Goal: Task Accomplishment & Management: Manage account settings

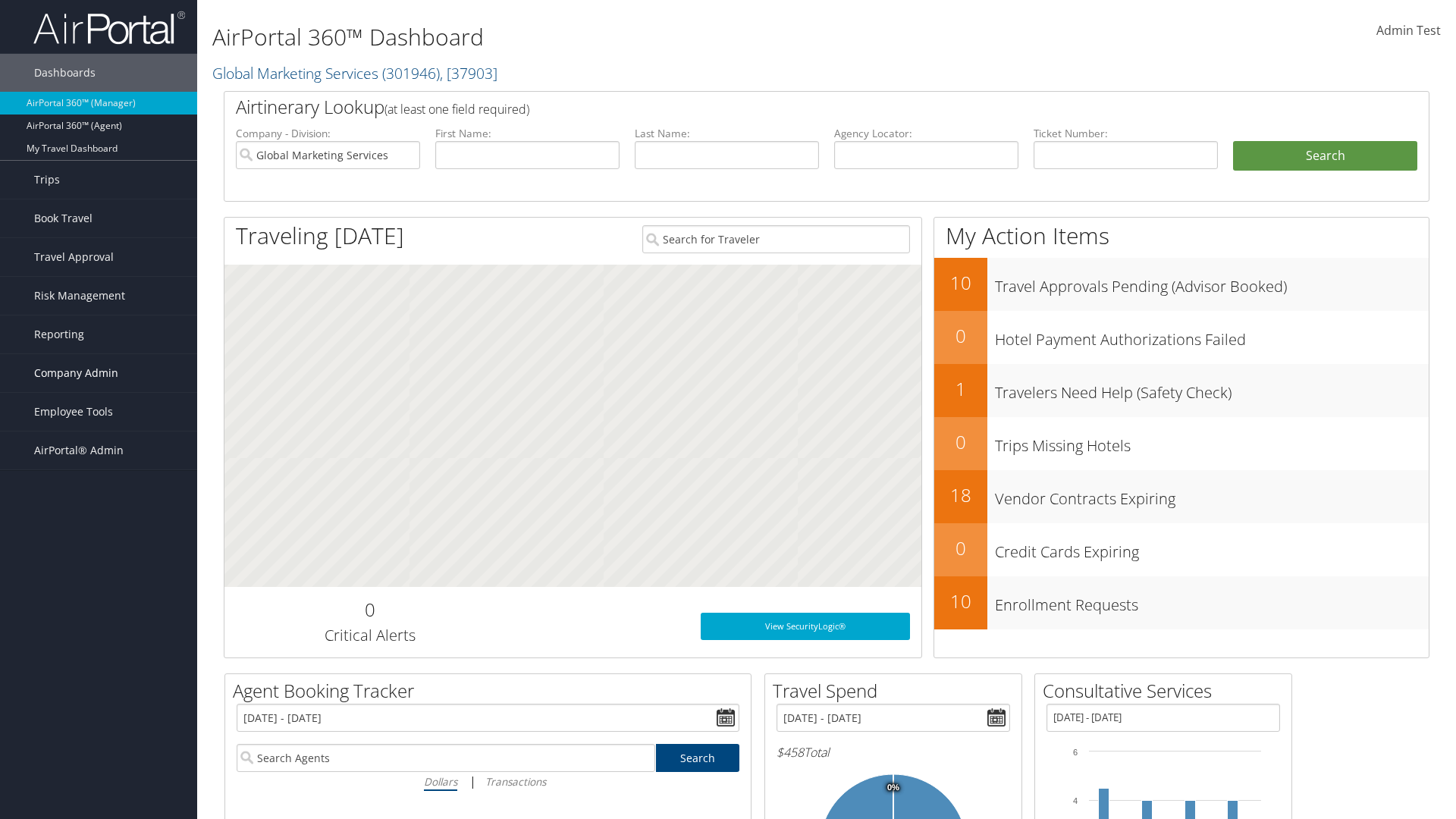
click at [99, 373] on span "Company Admin" at bounding box center [75, 373] width 84 height 38
click at [99, 444] on link "People" at bounding box center [98, 448] width 197 height 23
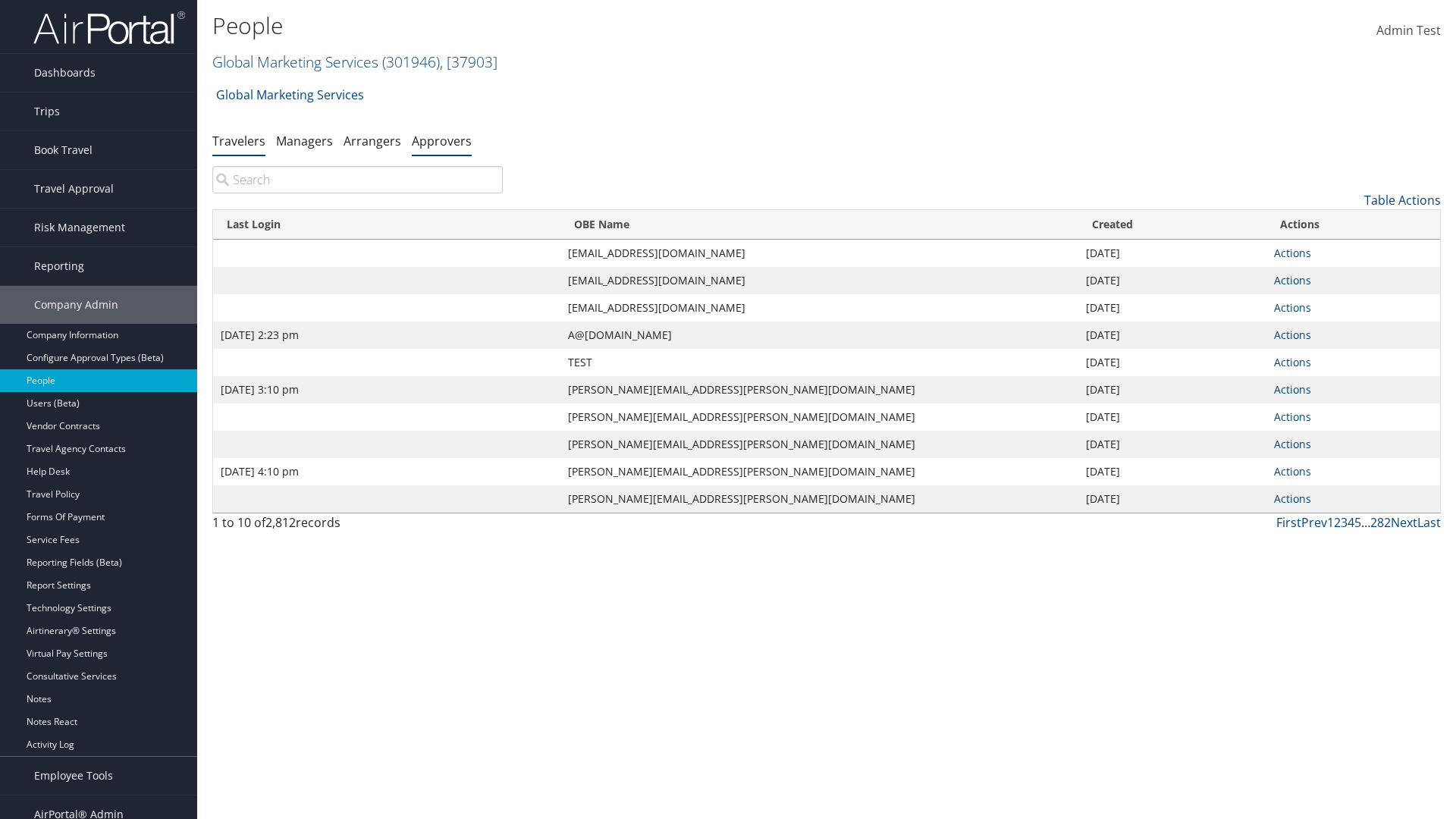
click at [441, 141] on link "Approvers" at bounding box center [441, 141] width 60 height 16
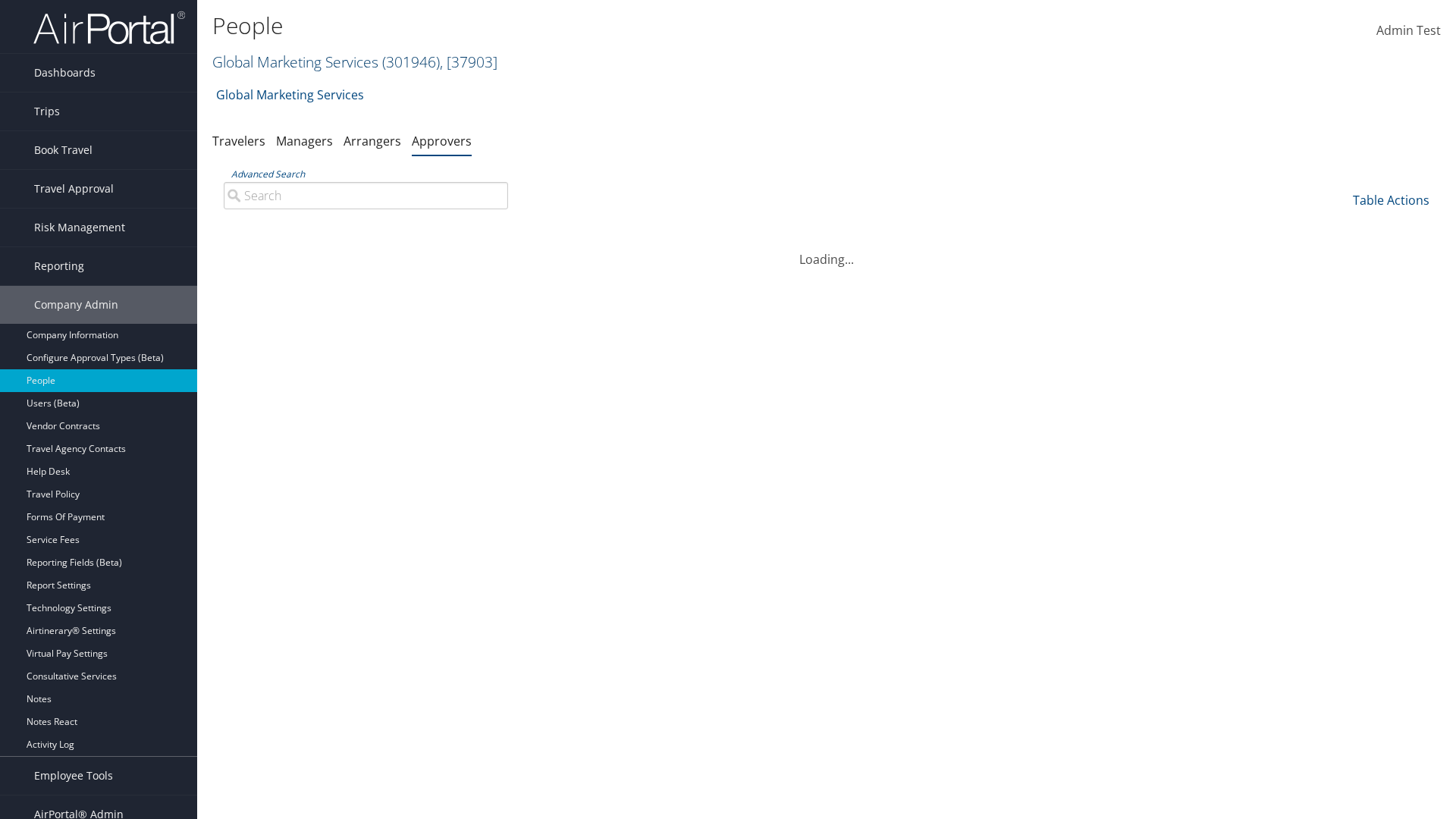
click at [294, 61] on link "Global Marketing Services ( 301946 ) , [ 37903 ]" at bounding box center [354, 62] width 285 height 20
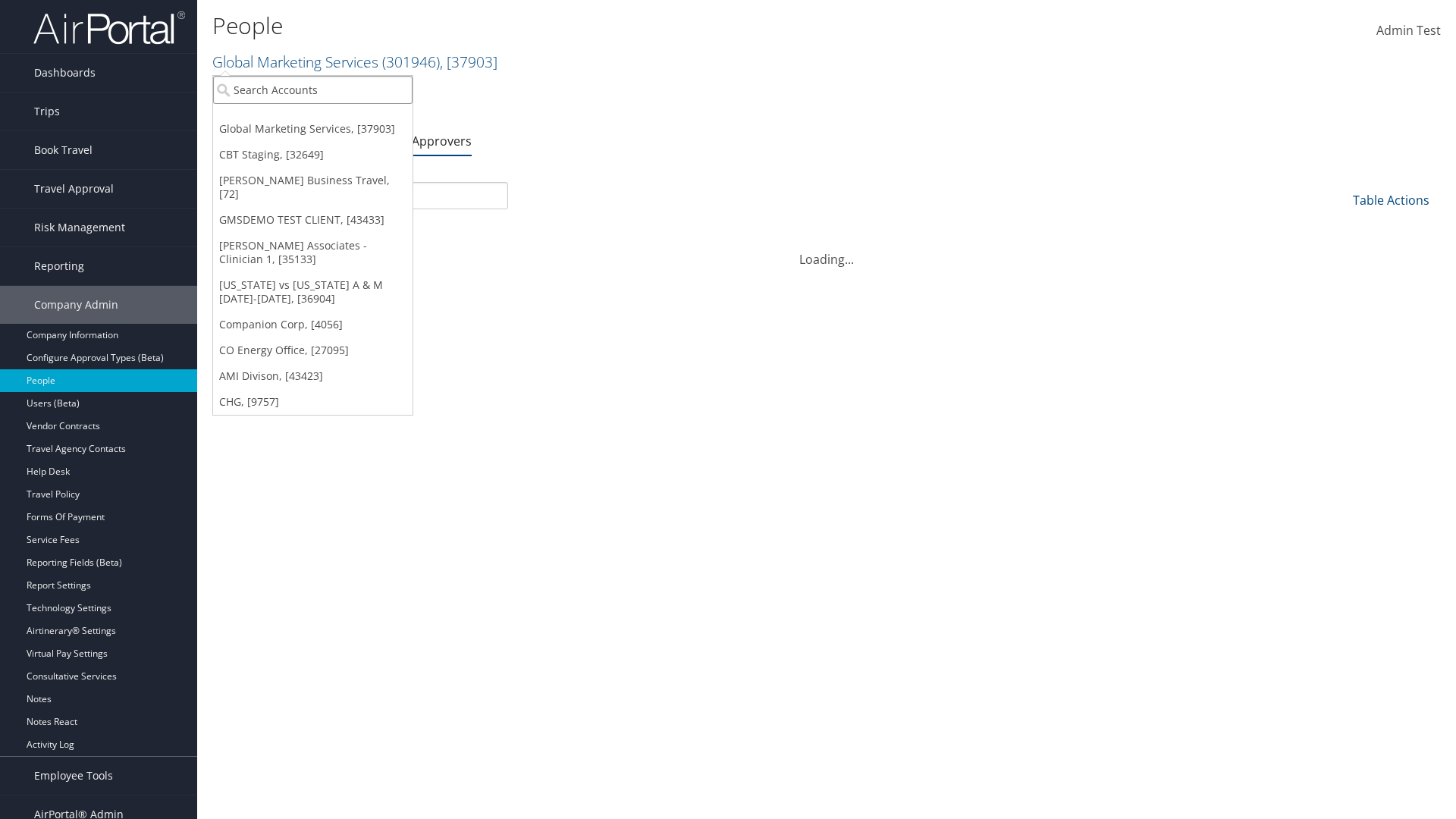
click at [313, 90] on input "search" at bounding box center [313, 90] width 199 height 28
type input "CBTSTG"
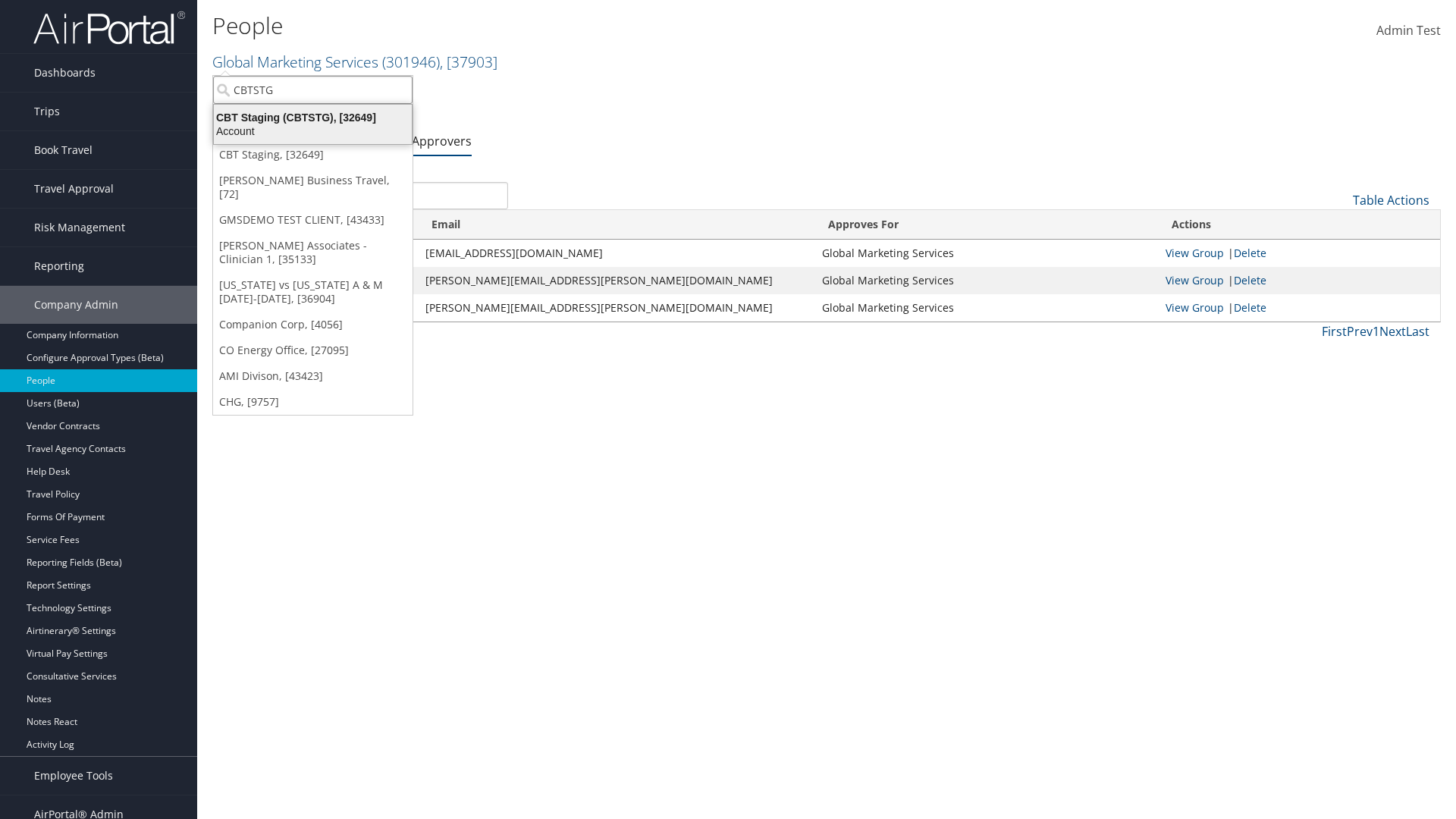
click at [313, 118] on div "CBT Staging (CBTSTG), [32649]" at bounding box center [313, 117] width 216 height 13
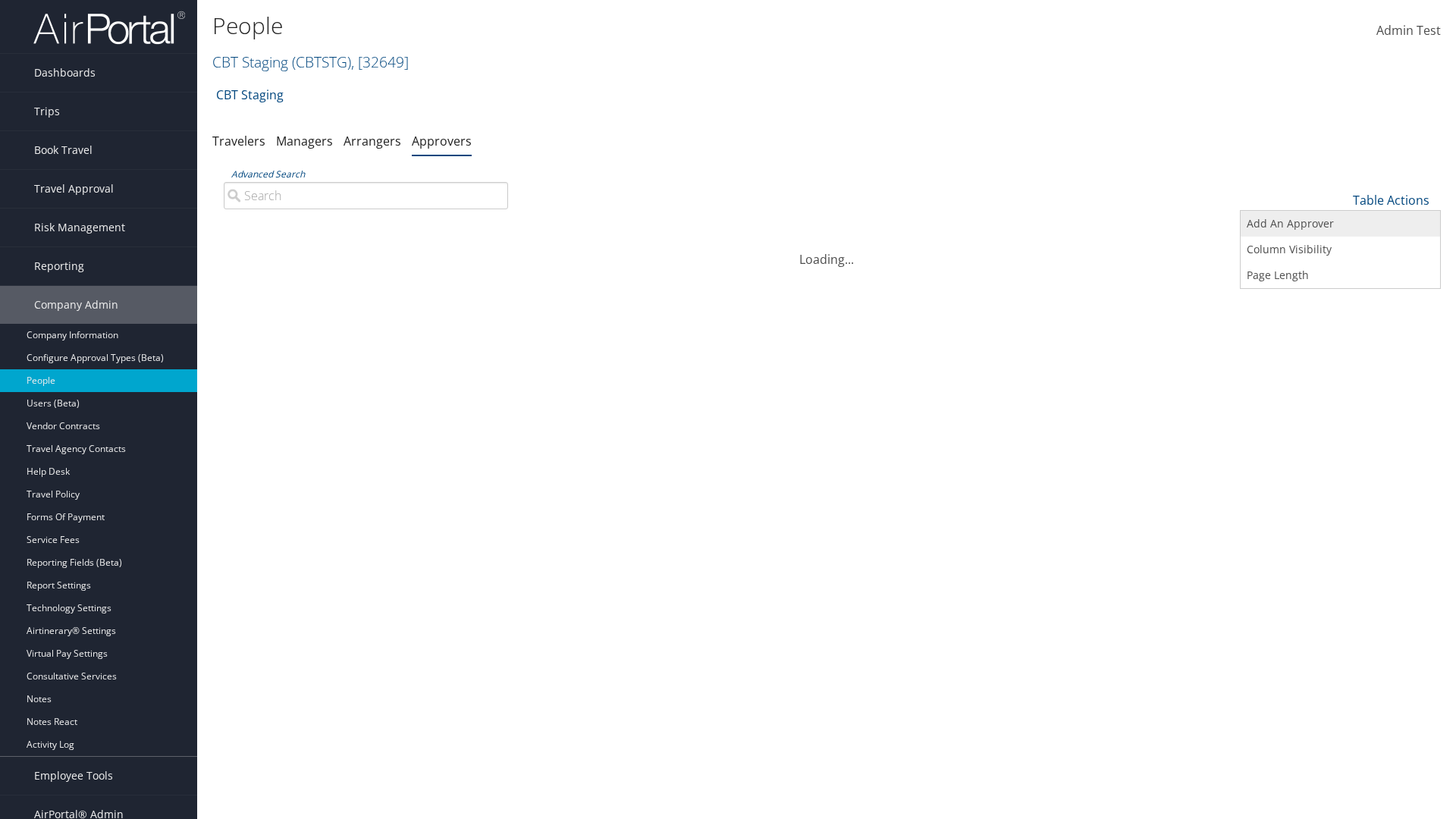
click at [1340, 224] on link "Add An Approver" at bounding box center [1341, 223] width 199 height 26
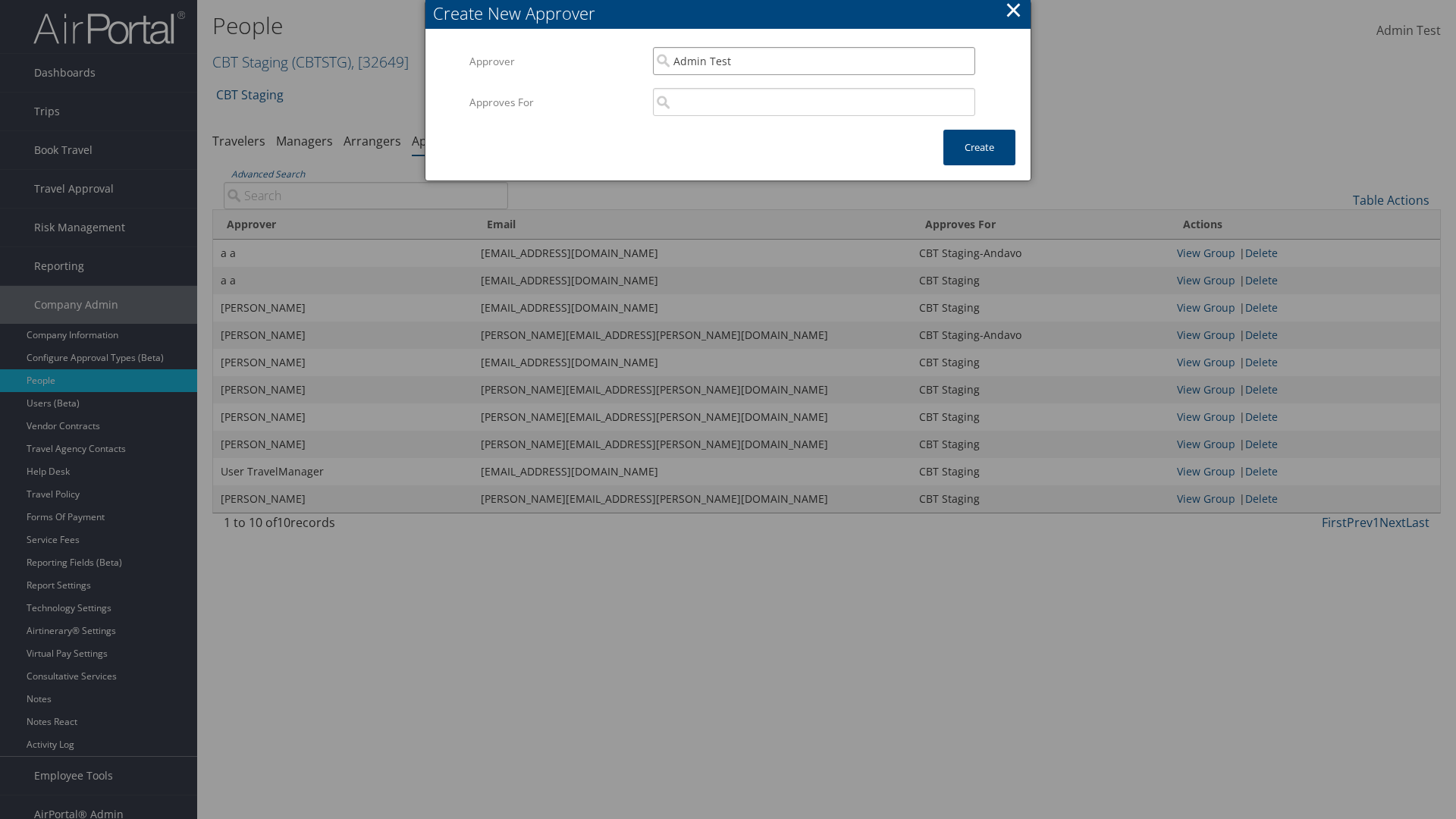
type input "Admin Test"
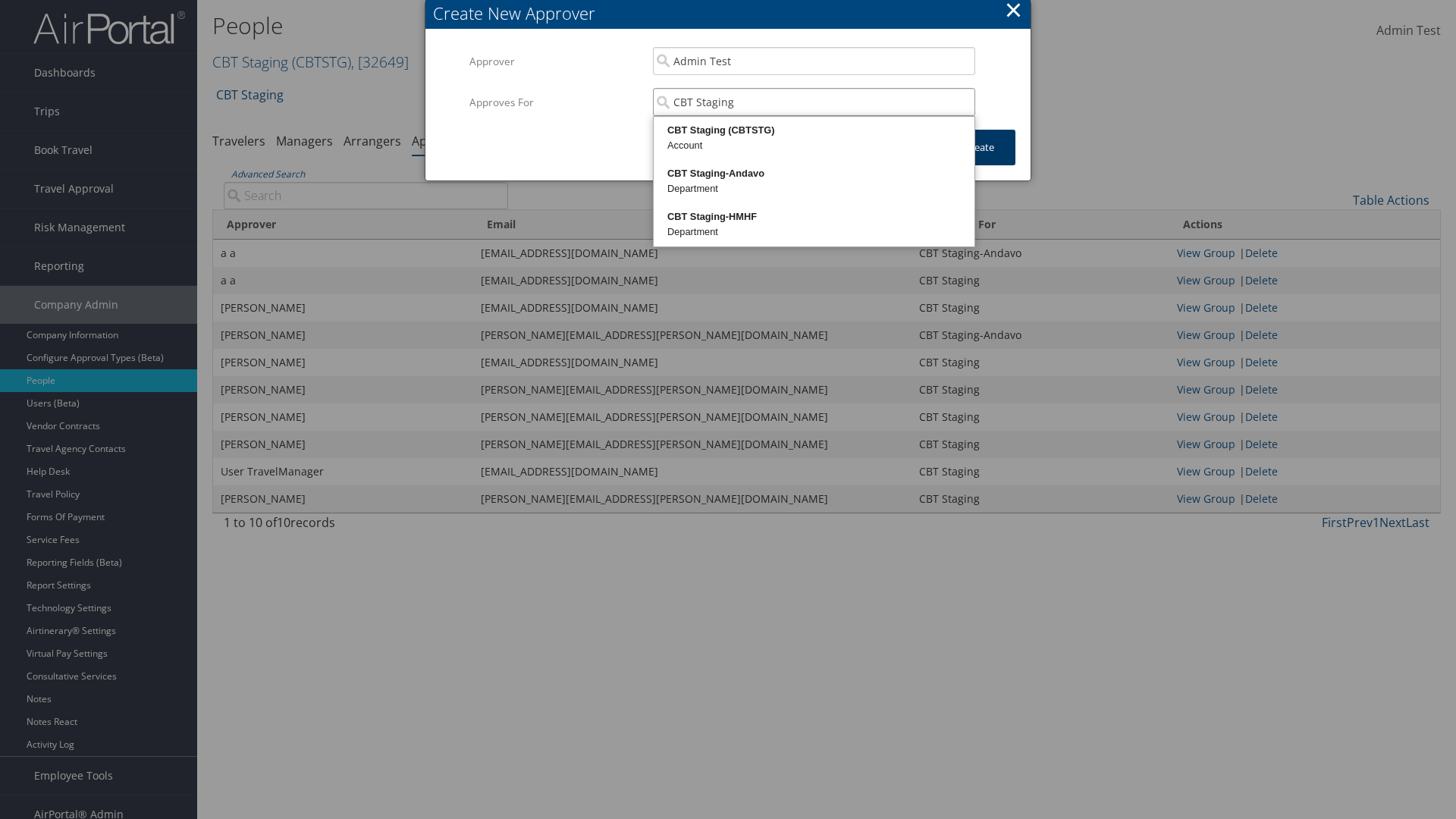
click at [814, 130] on div "CBT Staging (CBTSTG)" at bounding box center [814, 130] width 316 height 15
type input "CBT Staging"
click at [979, 147] on button "Create" at bounding box center [979, 147] width 72 height 35
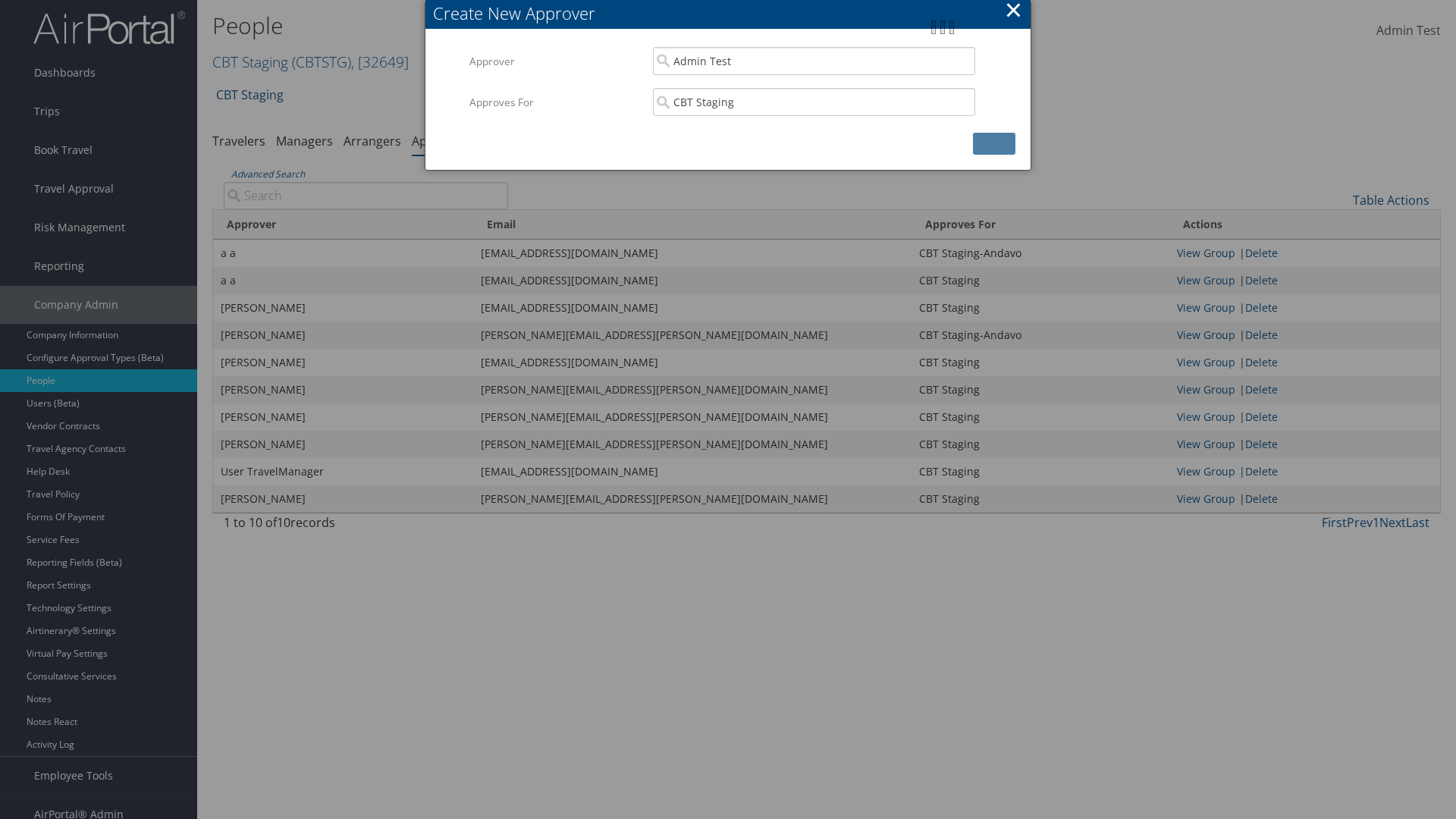
scroll to position [15, 0]
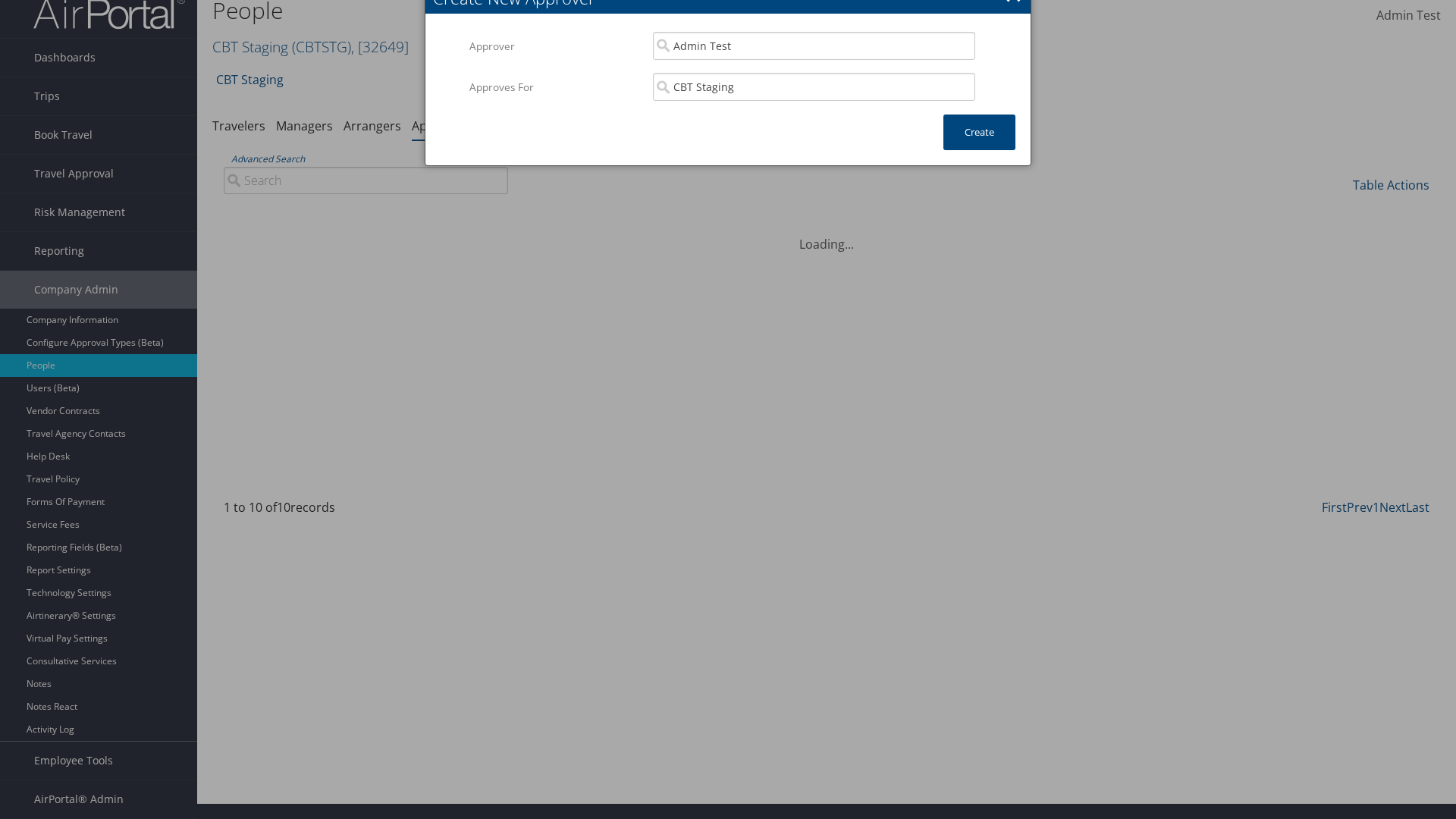
click at [365, 180] on input "Advanced Search" at bounding box center [366, 180] width 284 height 27
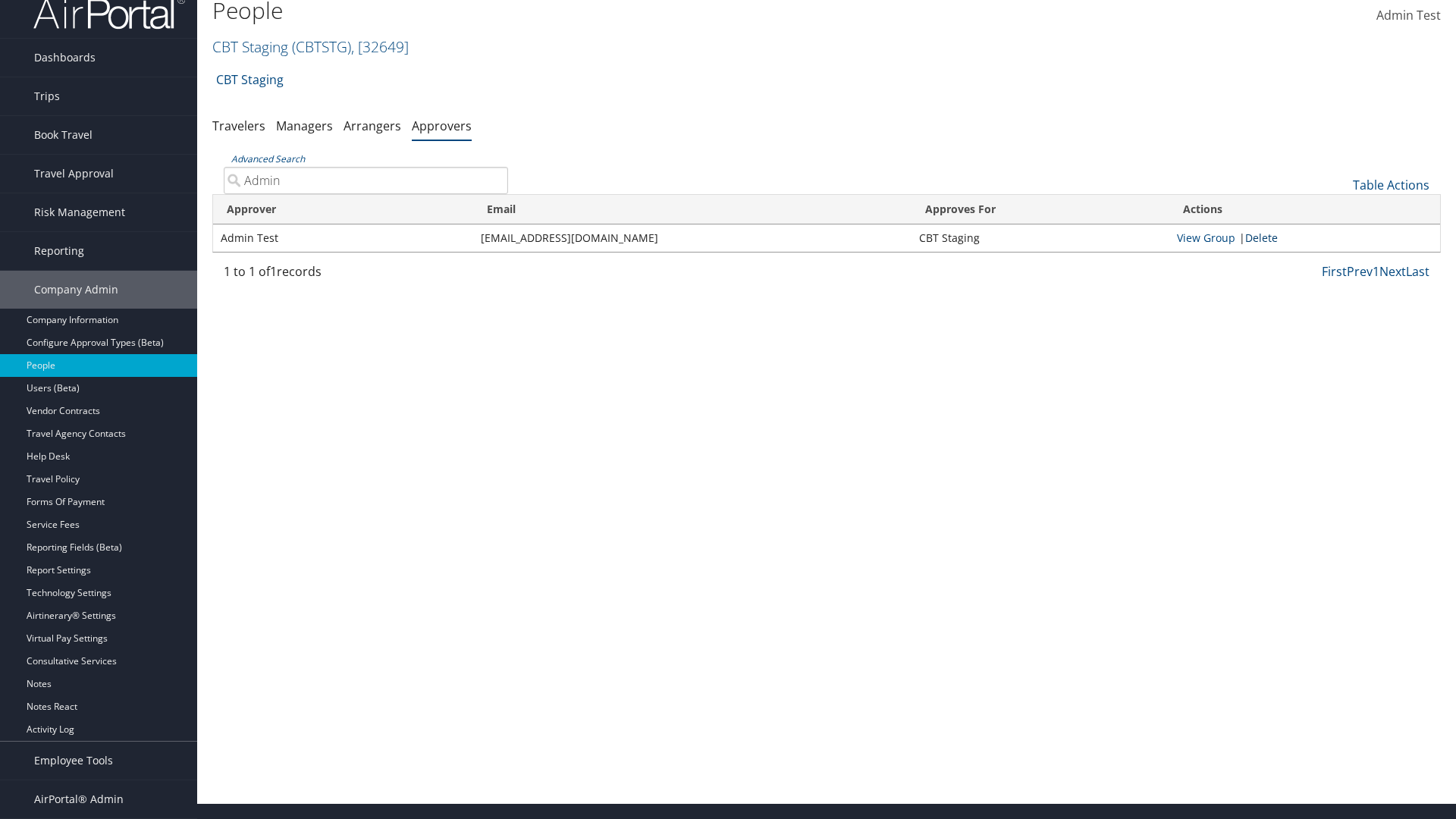
type input "Admin"
